Goal: Task Accomplishment & Management: Manage account settings

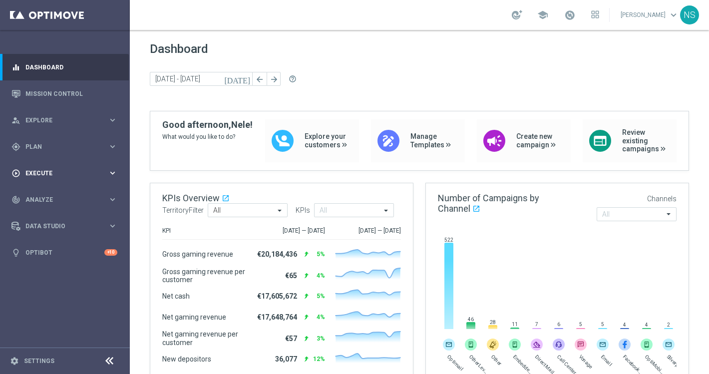
click at [47, 171] on span "Execute" at bounding box center [66, 173] width 82 height 6
click at [56, 138] on div "gps_fixed Plan keyboard_arrow_right" at bounding box center [64, 146] width 129 height 26
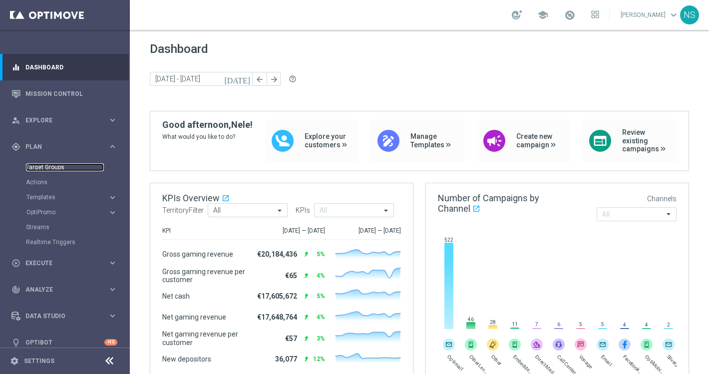
click at [55, 166] on link "Target Groups" at bounding box center [65, 167] width 78 height 8
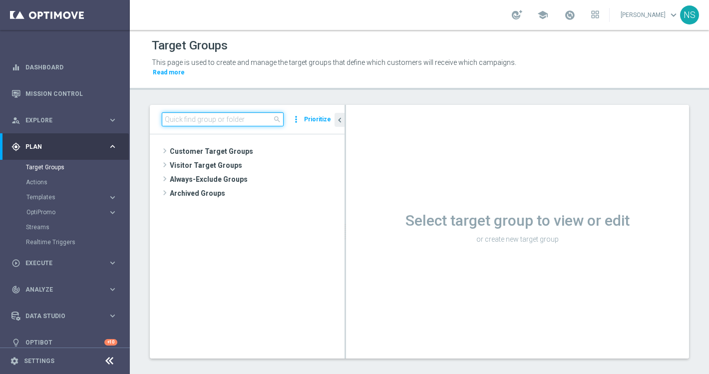
click at [217, 112] on input at bounding box center [223, 119] width 122 height 14
paste input "de_all_TGT_VIP_EM_TAC_SP__GHOST_PROMO_TARGET_BUNDLE_ALL_PLAYERS"
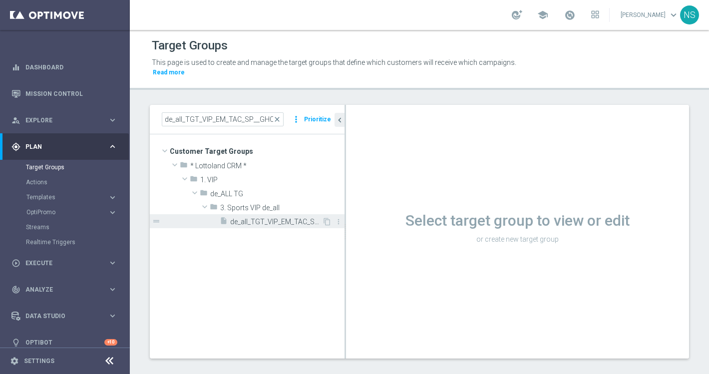
click at [272, 218] on span "de_all_TGT_VIP_EM_TAC_SP__GHOST_PROMO_TARGET_BUNDLE_ALL_PLAYERS" at bounding box center [276, 222] width 92 height 8
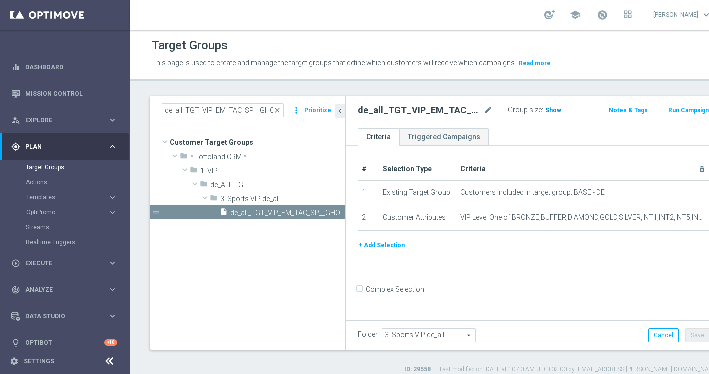
click at [545, 111] on span "Show" at bounding box center [553, 110] width 16 height 7
click at [183, 111] on input "de_all_TGT_VIP_EM_TAC_SP__GHOST_PROMO_TARGET_BUNDLE_ALL_PLAYERS" at bounding box center [223, 110] width 122 height 14
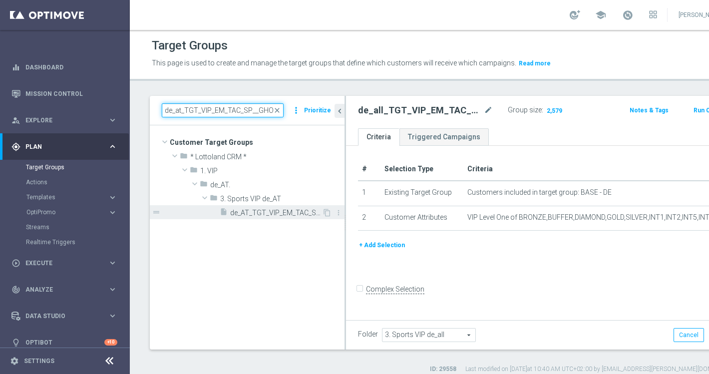
type input "de_at_TGT_VIP_EM_TAC_SP__GHOST_PROMO_TARGET_BUNDLE_ALL_PLAYERS"
click at [308, 211] on span "de_AT_TGT_VIP_EM_TAC_SP__GHOST_PROMO_TARGET_BUNDLE_ALL_PLAYERS" at bounding box center [276, 213] width 92 height 8
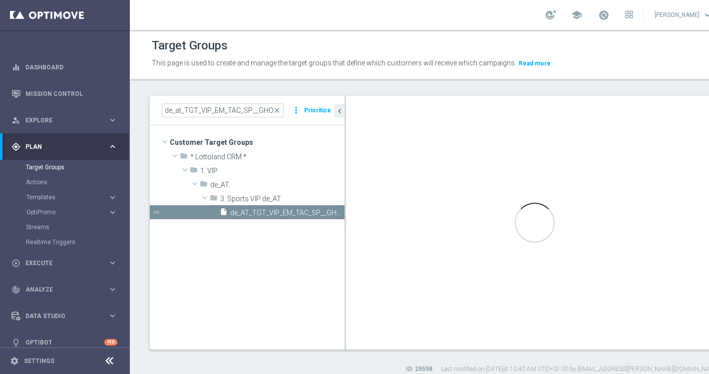
type input "3. Sports VIP de_AT"
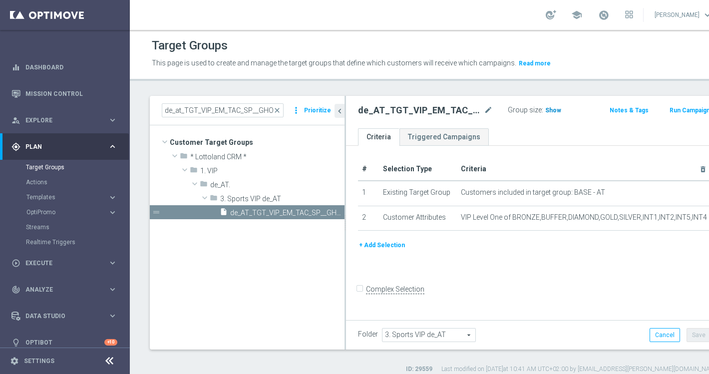
click at [545, 111] on span "Show" at bounding box center [553, 110] width 16 height 7
